Goal: Find specific page/section: Find specific page/section

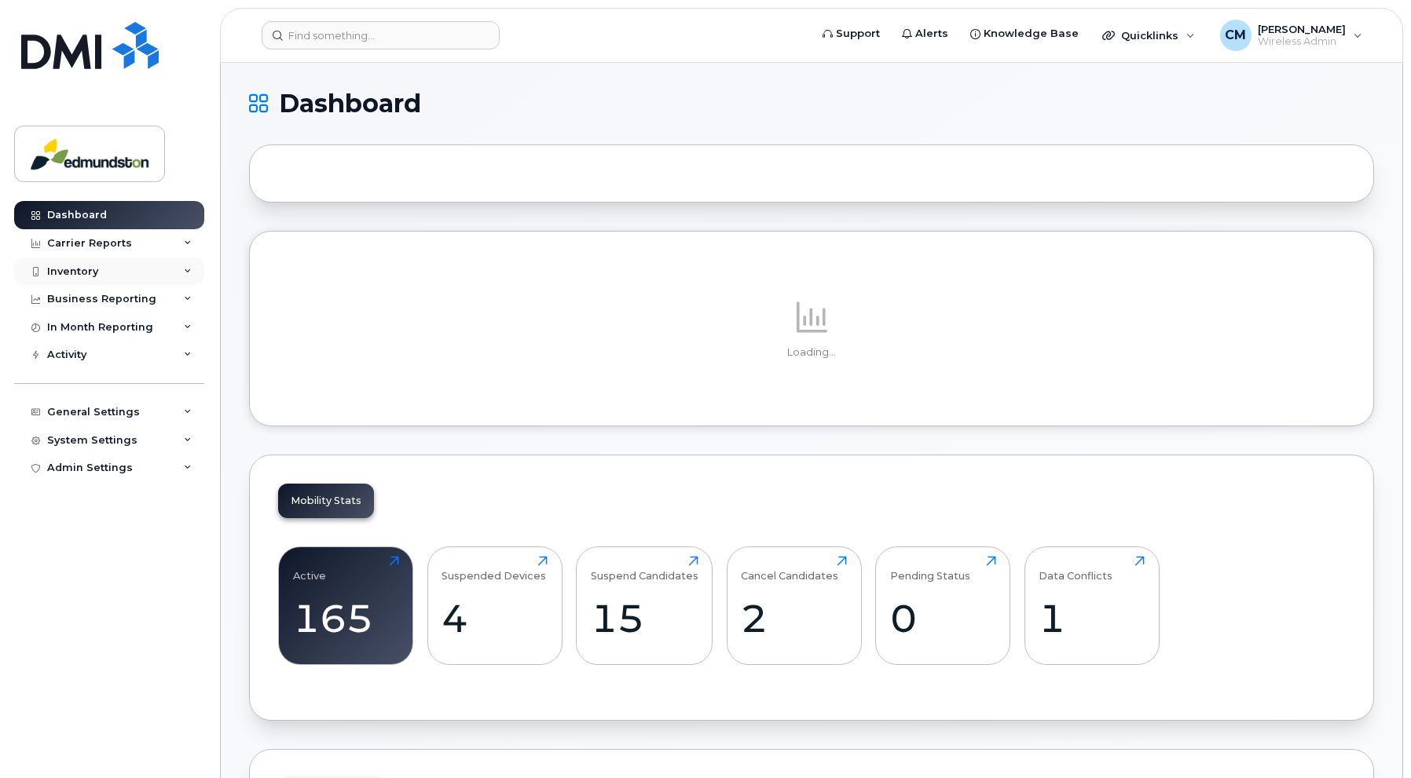
click at [81, 266] on div "Inventory" at bounding box center [72, 272] width 51 height 13
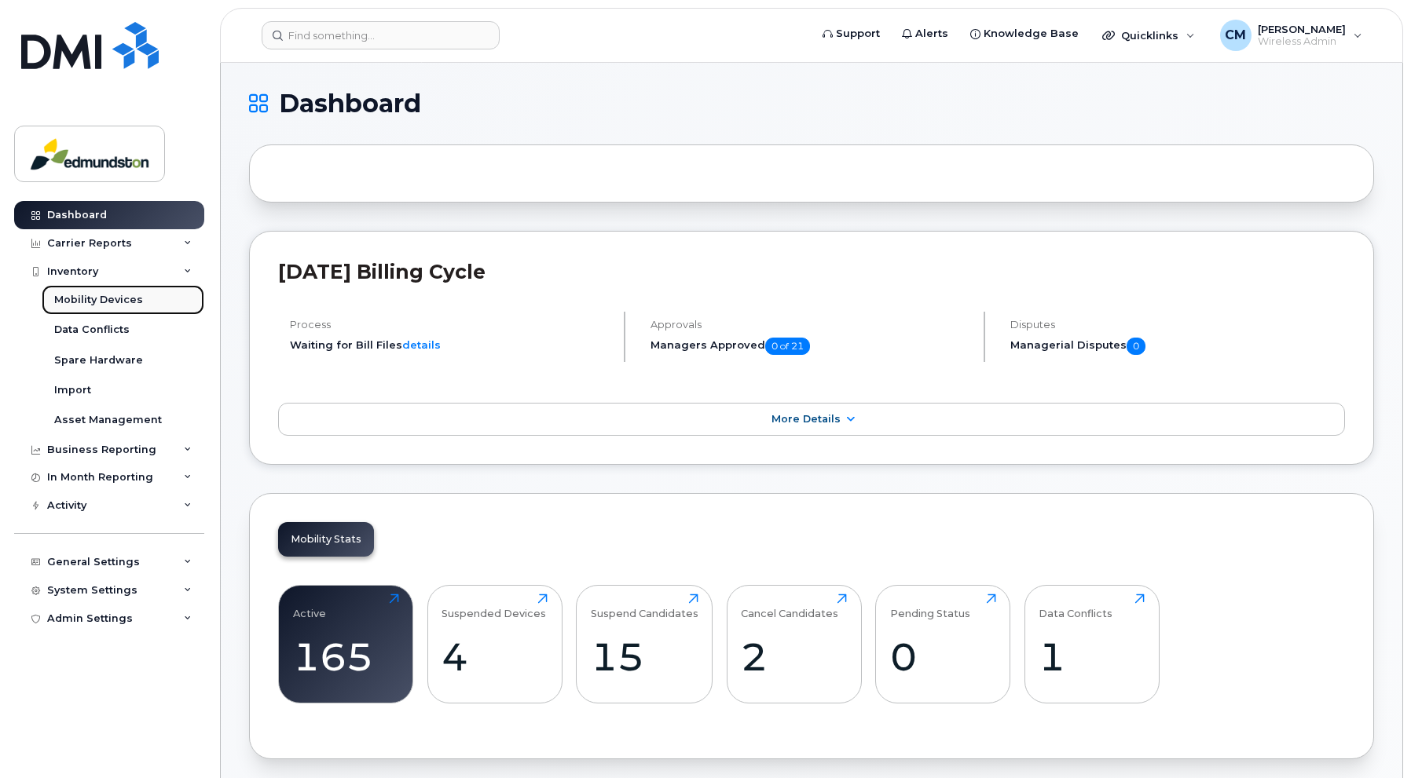
click at [75, 298] on div "Mobility Devices" at bounding box center [98, 300] width 89 height 14
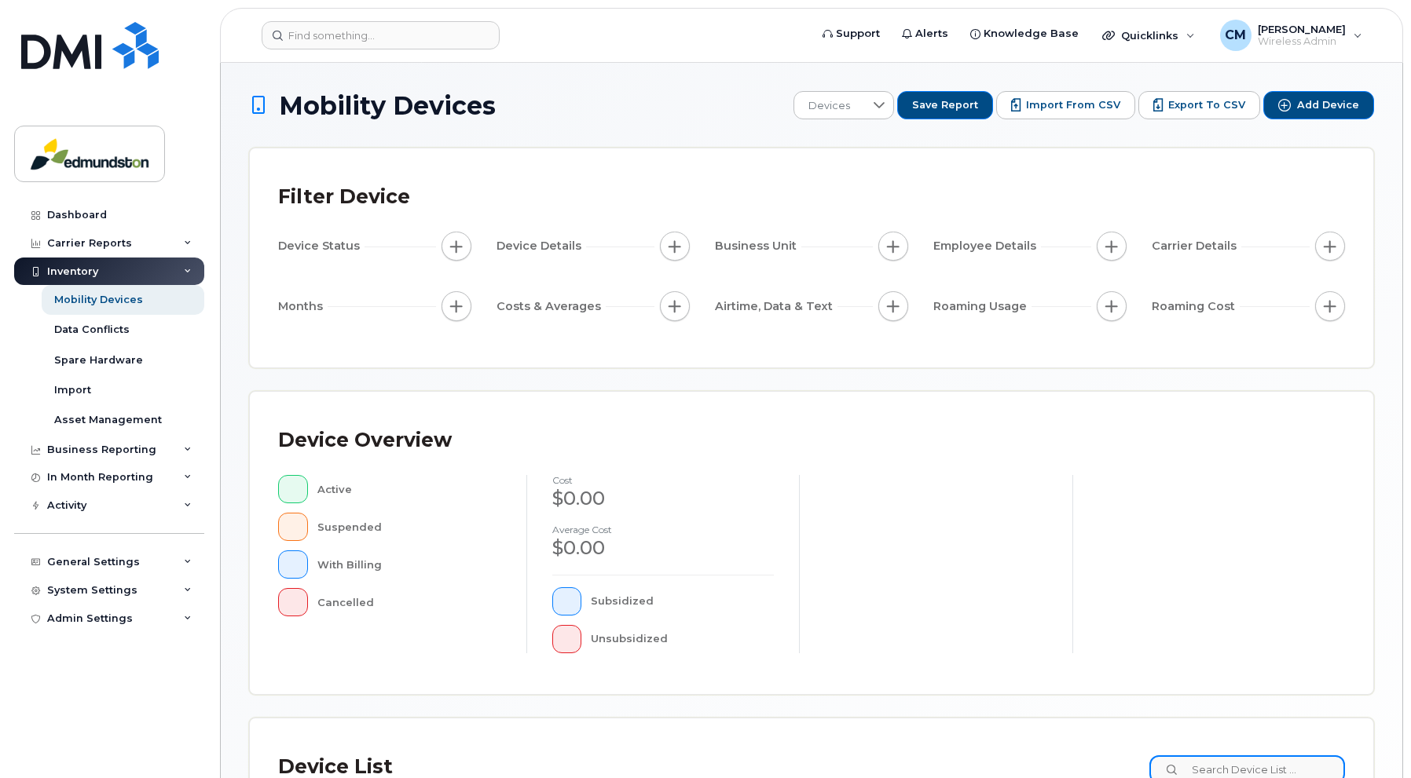
click at [1250, 766] on input at bounding box center [1247, 770] width 196 height 28
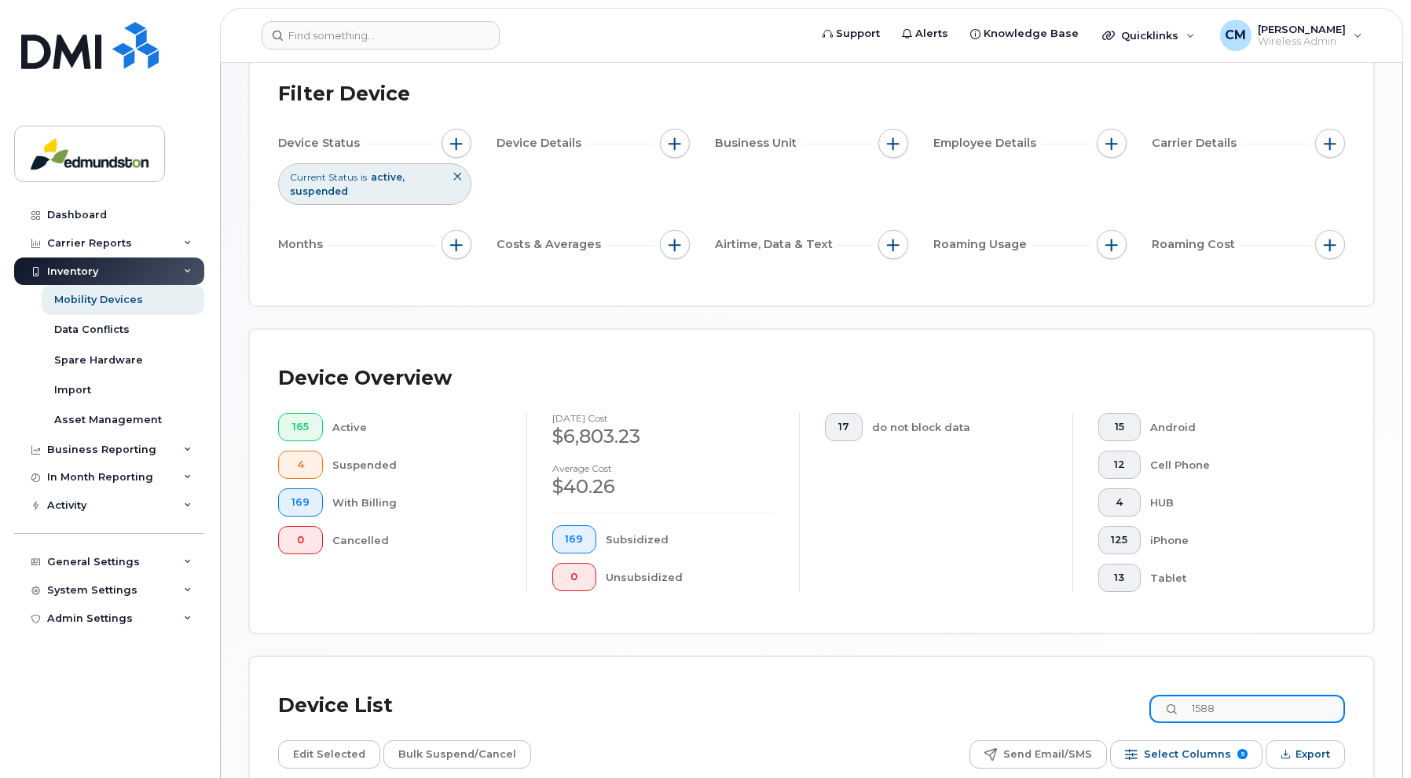
scroll to position [273, 0]
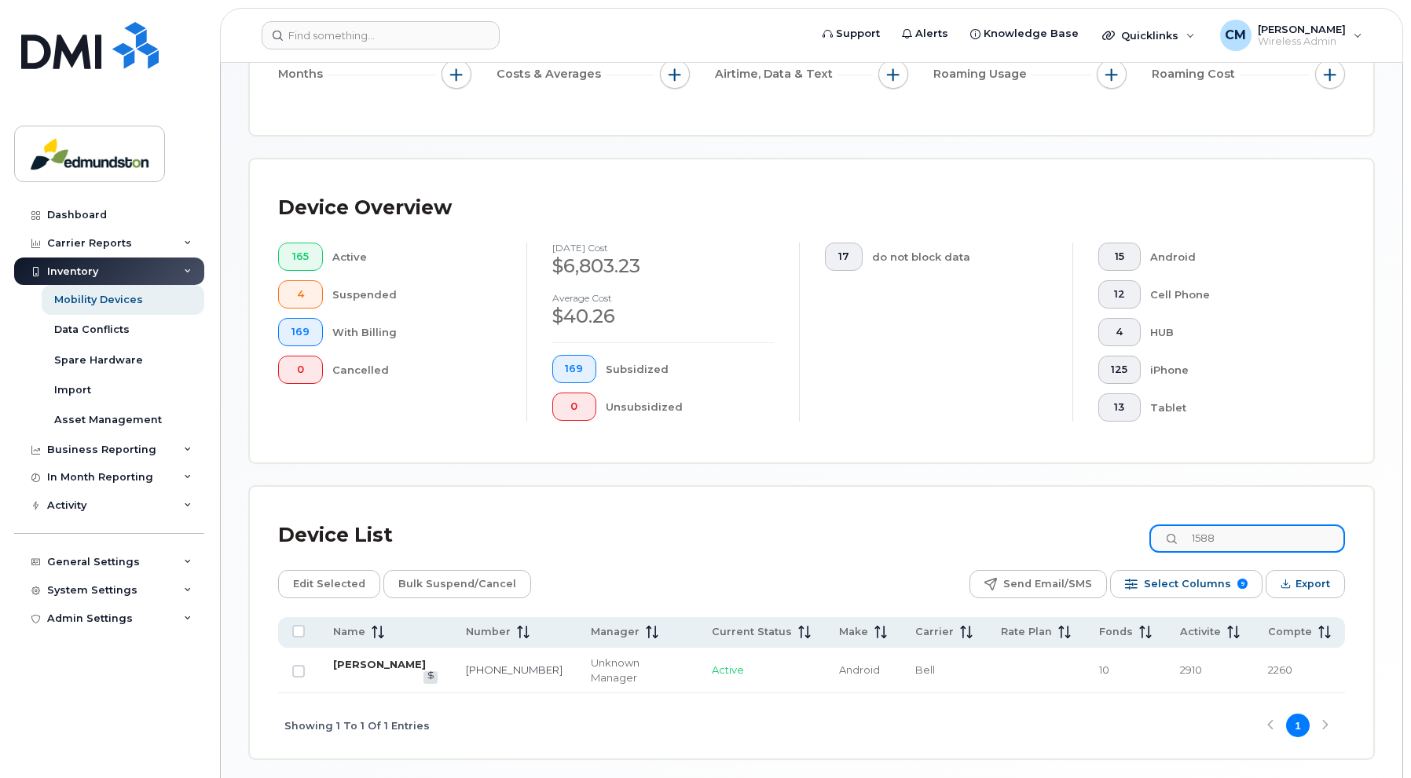
type input "1588"
click at [370, 664] on link "[PERSON_NAME]" at bounding box center [379, 664] width 93 height 13
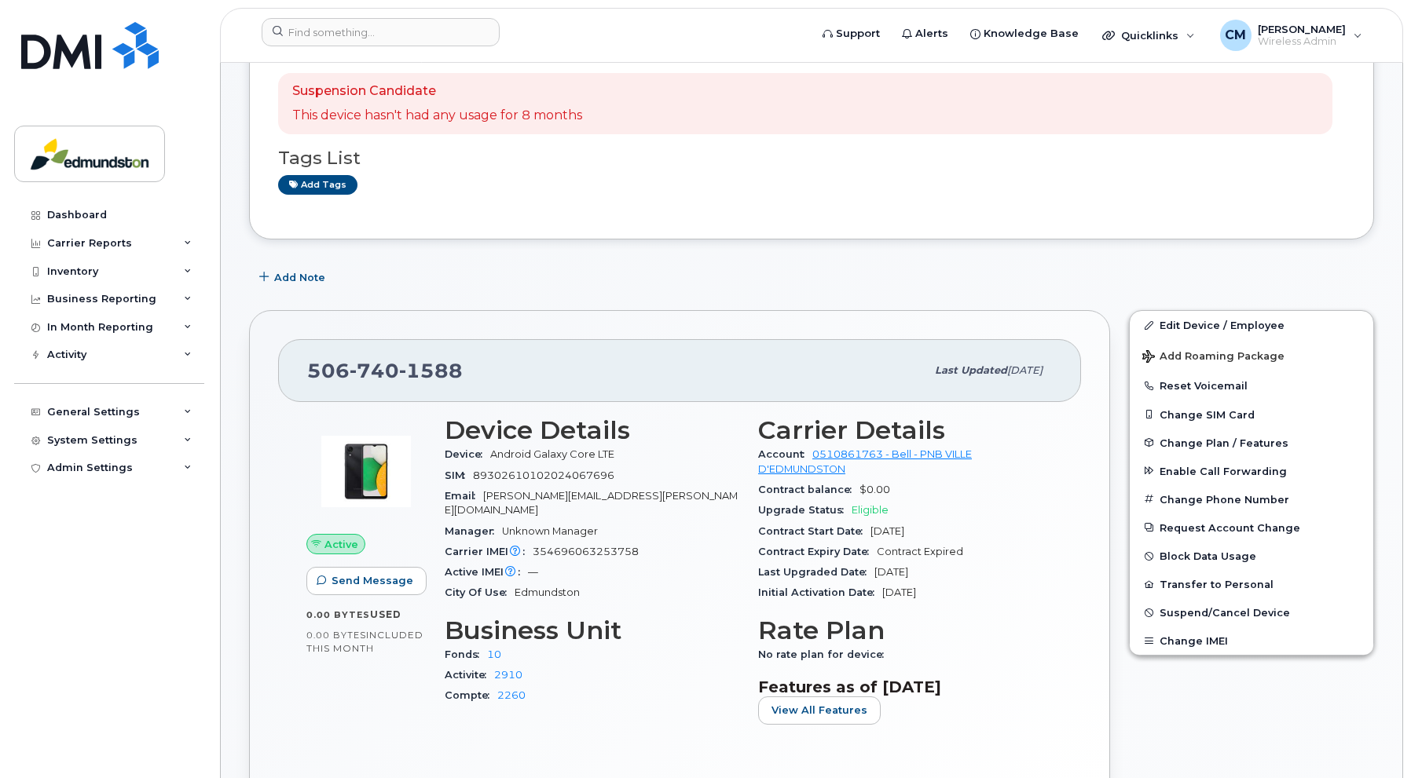
scroll to position [91, 0]
